Goal: Task Accomplishment & Management: Manage account settings

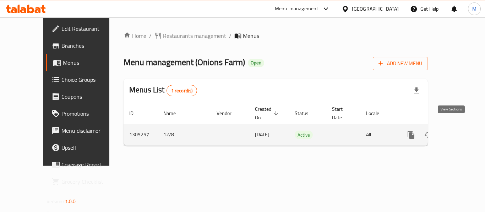
click at [458, 131] on icon "enhanced table" at bounding box center [462, 135] width 9 height 9
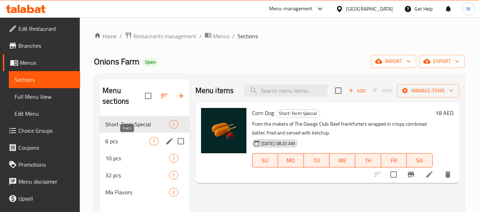
click at [134, 138] on span "6 pcs" at bounding box center [127, 141] width 44 height 9
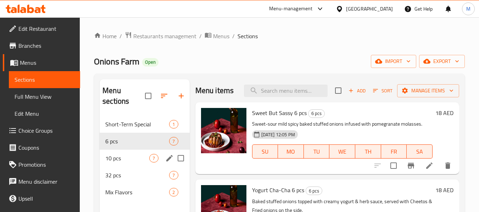
click at [126, 151] on div "10 pcs 7" at bounding box center [145, 158] width 90 height 17
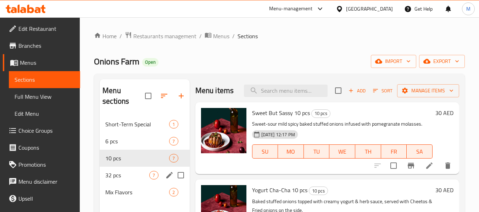
click at [116, 171] on div "32 pcs 7" at bounding box center [145, 175] width 90 height 17
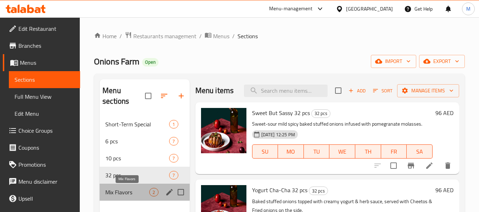
click at [127, 194] on span "Mix Flavors" at bounding box center [127, 192] width 44 height 9
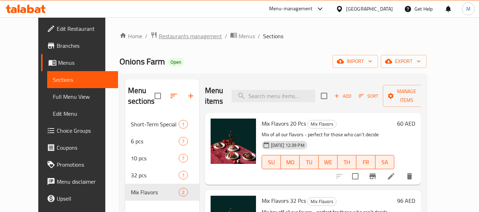
click at [169, 36] on span "Restaurants management" at bounding box center [190, 36] width 63 height 9
click at [41, 38] on link "Branches" at bounding box center [79, 45] width 77 height 17
